Goal: Transaction & Acquisition: Purchase product/service

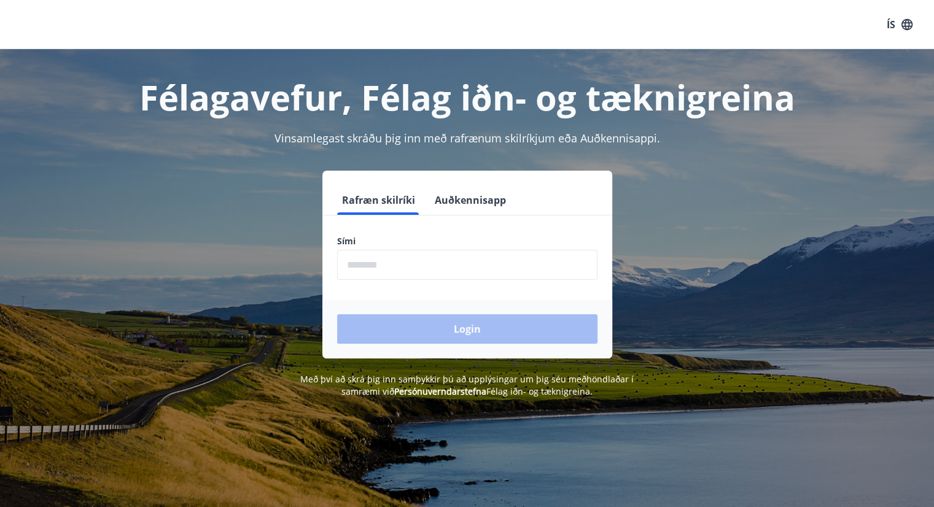
click at [379, 262] on input "phone" at bounding box center [467, 265] width 260 height 30
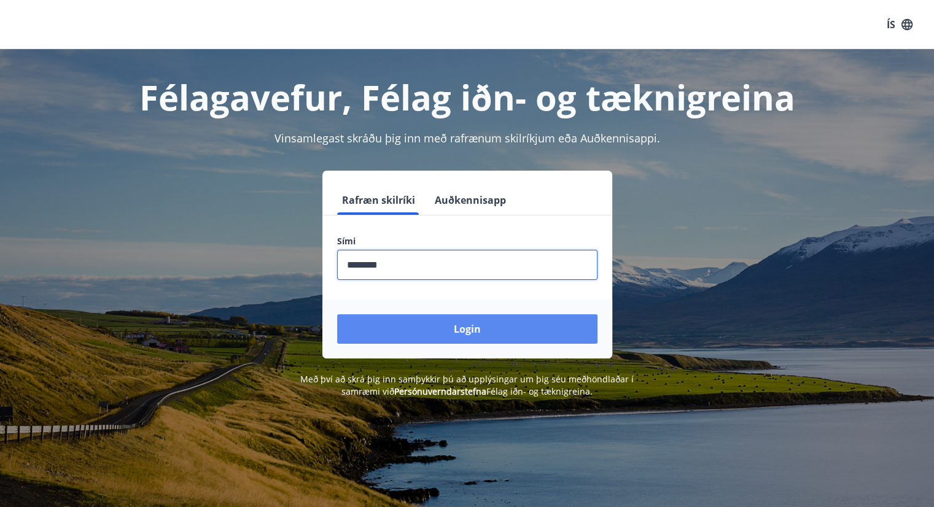
type input "********"
click at [467, 319] on button "Login" at bounding box center [467, 328] width 260 height 29
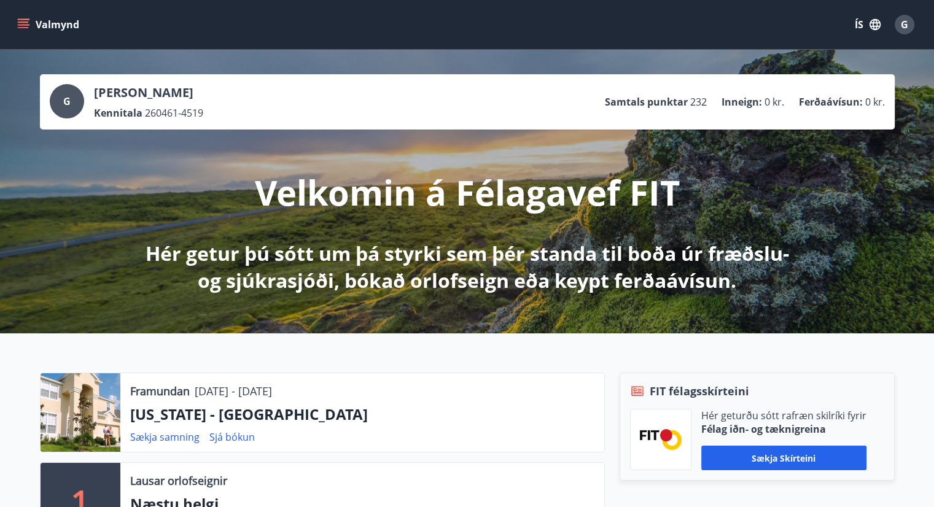
click at [22, 22] on icon "menu" at bounding box center [23, 21] width 11 height 1
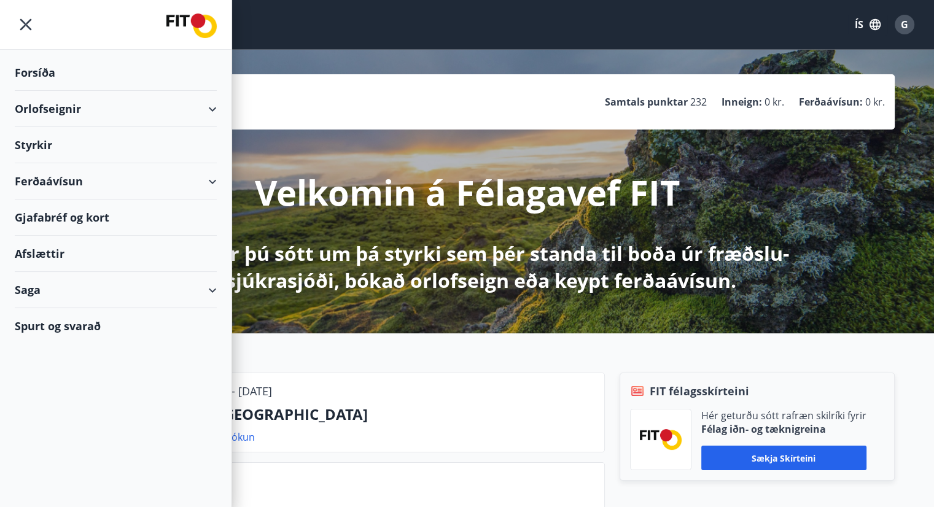
click at [63, 177] on div "Ferðaávísun" at bounding box center [116, 181] width 202 height 36
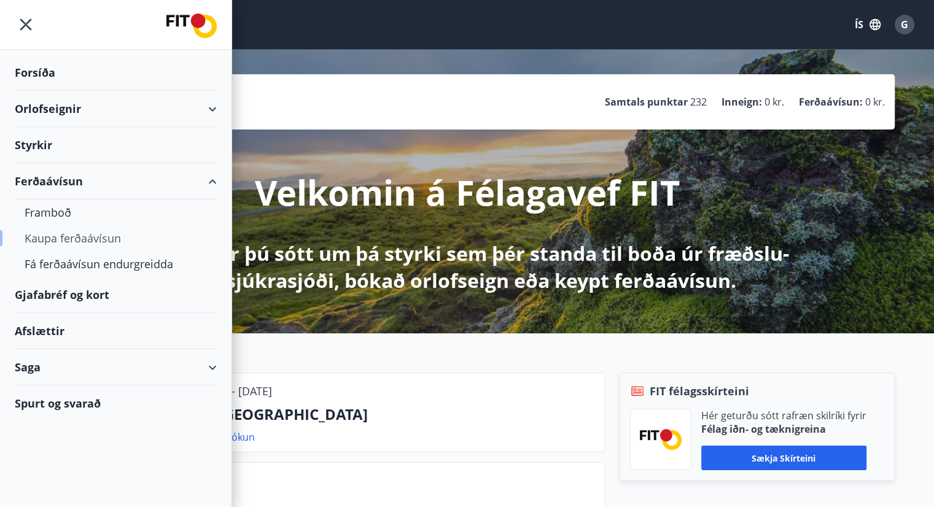
click at [88, 236] on div "Kaupa ferðaávísun" at bounding box center [116, 238] width 182 height 26
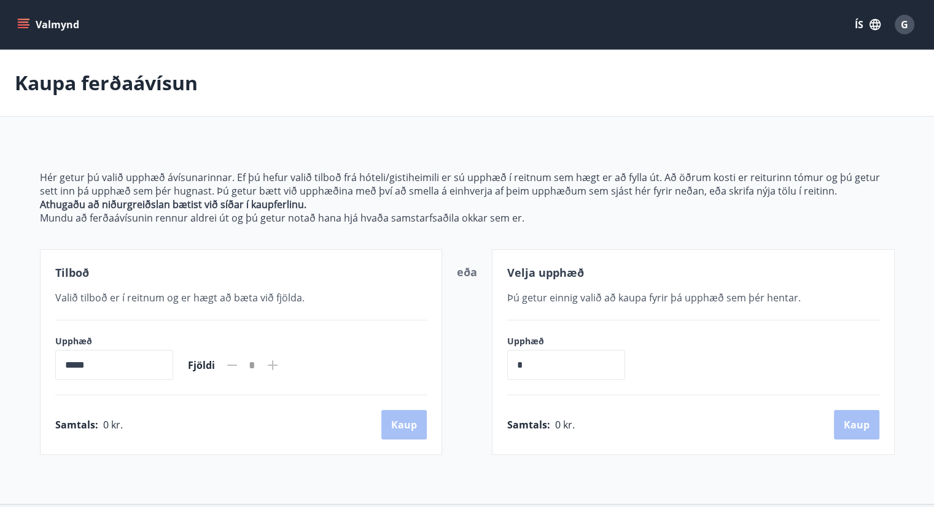
scroll to position [99, 0]
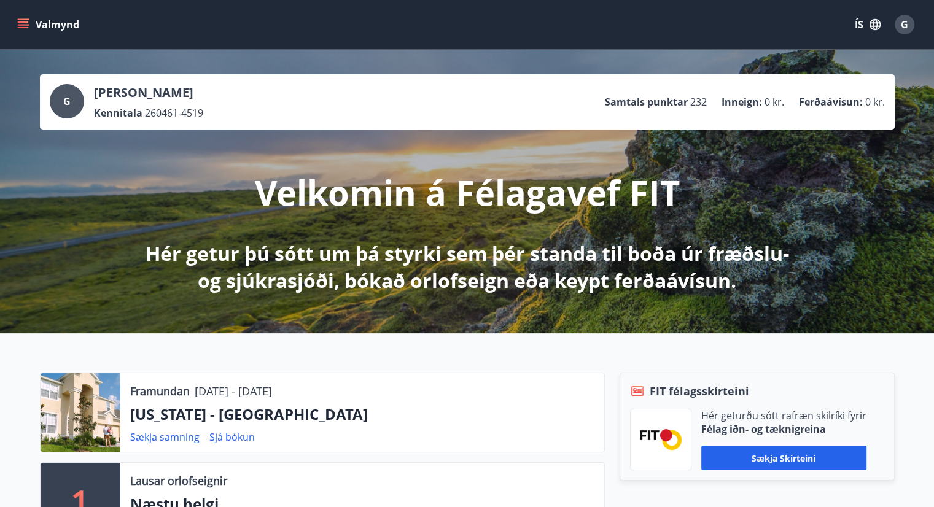
click at [18, 20] on icon "menu" at bounding box center [25, 19] width 14 height 1
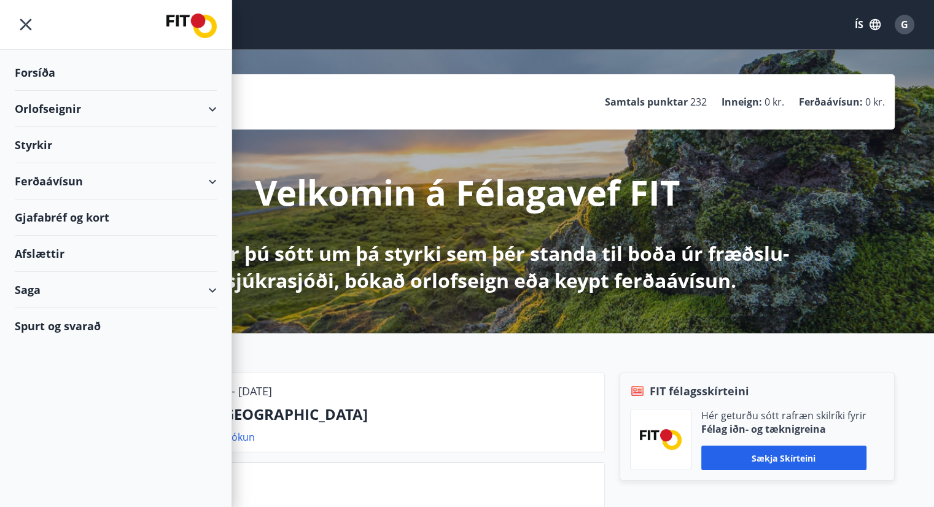
click at [83, 216] on div "Gjafabréf og kort" at bounding box center [116, 218] width 202 height 36
